Goal: Task Accomplishment & Management: Use online tool/utility

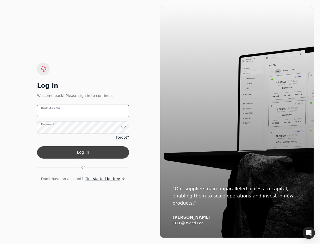
type email "[EMAIL_ADDRESS][DOMAIN_NAME]"
click at [81, 152] on button "Log in" at bounding box center [83, 152] width 92 height 12
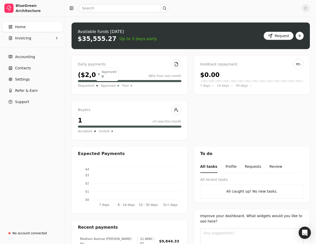
click at [106, 86] on span "Approved" at bounding box center [108, 85] width 15 height 5
click at [108, 107] on div "Buyers 1 +0 new this month Accepted Invited" at bounding box center [130, 120] width 116 height 39
click at [87, 130] on span "Accepted" at bounding box center [85, 130] width 14 height 5
click at [88, 39] on div "$35,555.27" at bounding box center [97, 39] width 39 height 8
click at [92, 39] on div "$35,555.27" at bounding box center [97, 39] width 39 height 8
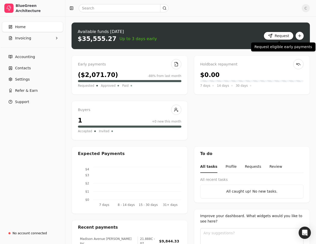
click at [284, 35] on button "Request" at bounding box center [279, 36] width 30 height 8
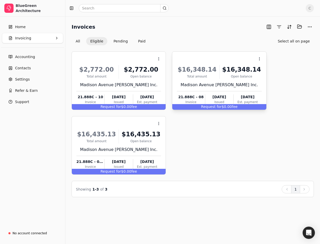
click at [223, 107] on div "Request for $0.00 fee" at bounding box center [219, 107] width 94 height 6
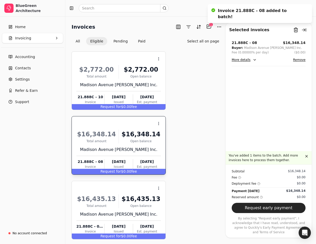
click at [126, 171] on div "Request for $0.00 fee" at bounding box center [119, 172] width 94 height 6
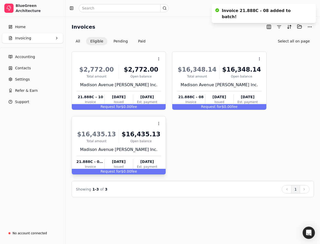
click at [125, 169] on div "Request for $0.00 fee" at bounding box center [119, 172] width 94 height 6
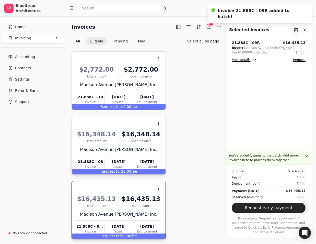
click at [110, 170] on span "Request for" at bounding box center [110, 171] width 21 height 4
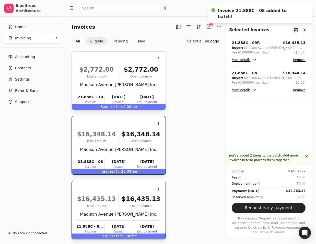
click at [111, 107] on span "Request for" at bounding box center [110, 106] width 21 height 4
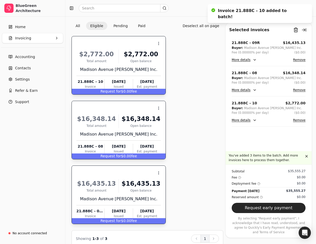
scroll to position [24, 0]
